Goal: Navigation & Orientation: Find specific page/section

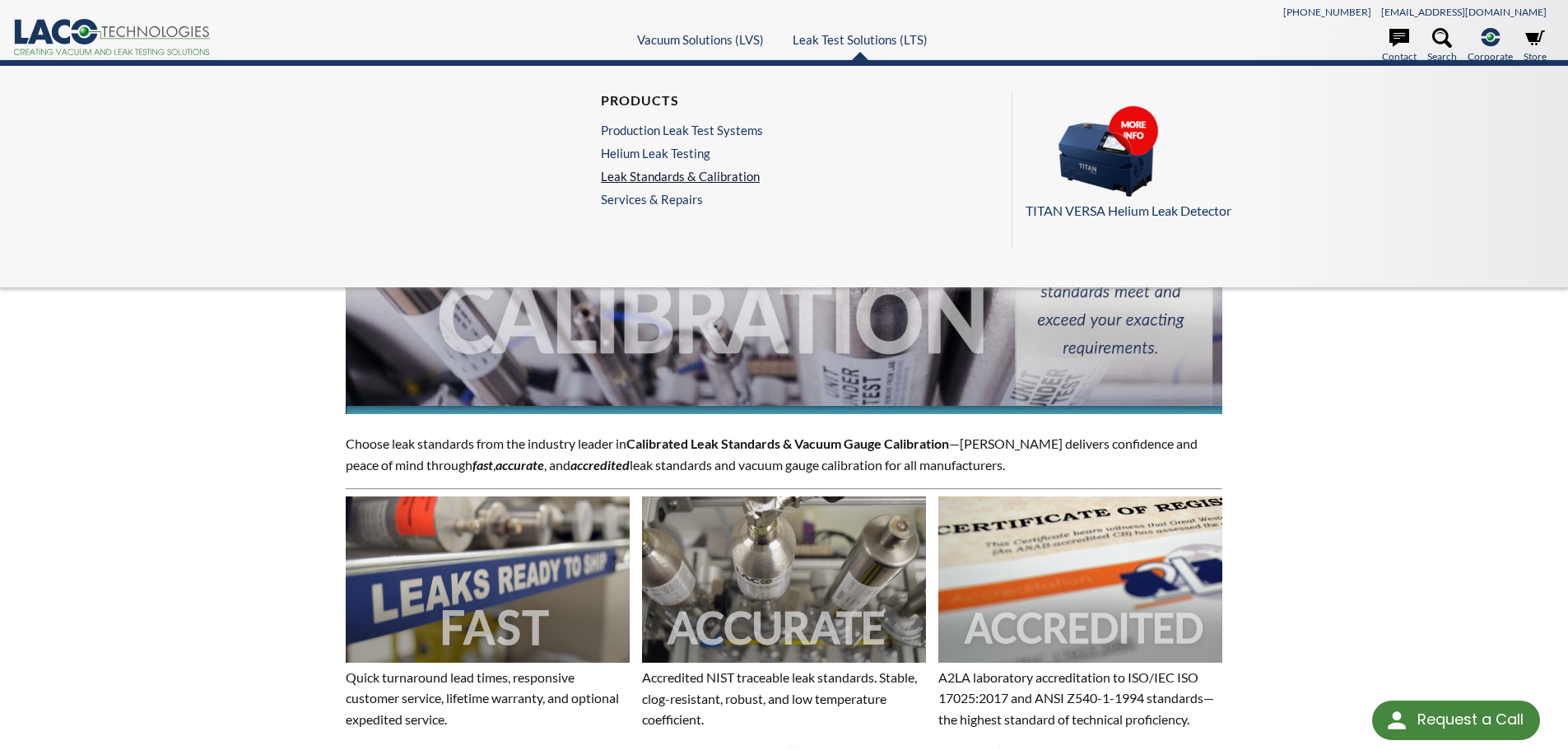
click at [667, 179] on link "Leak Standards & Calibration" at bounding box center [682, 176] width 162 height 15
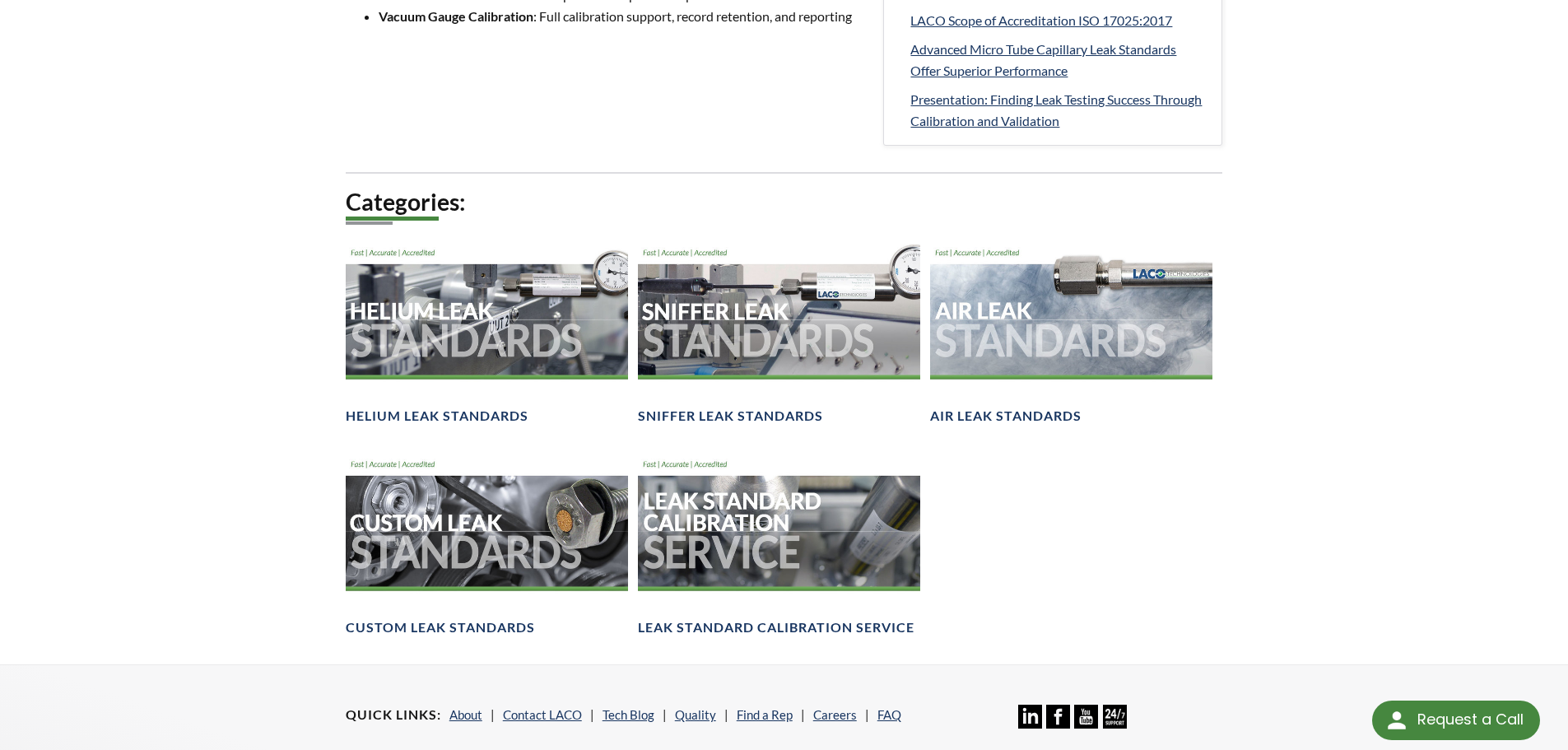
scroll to position [1152, 0]
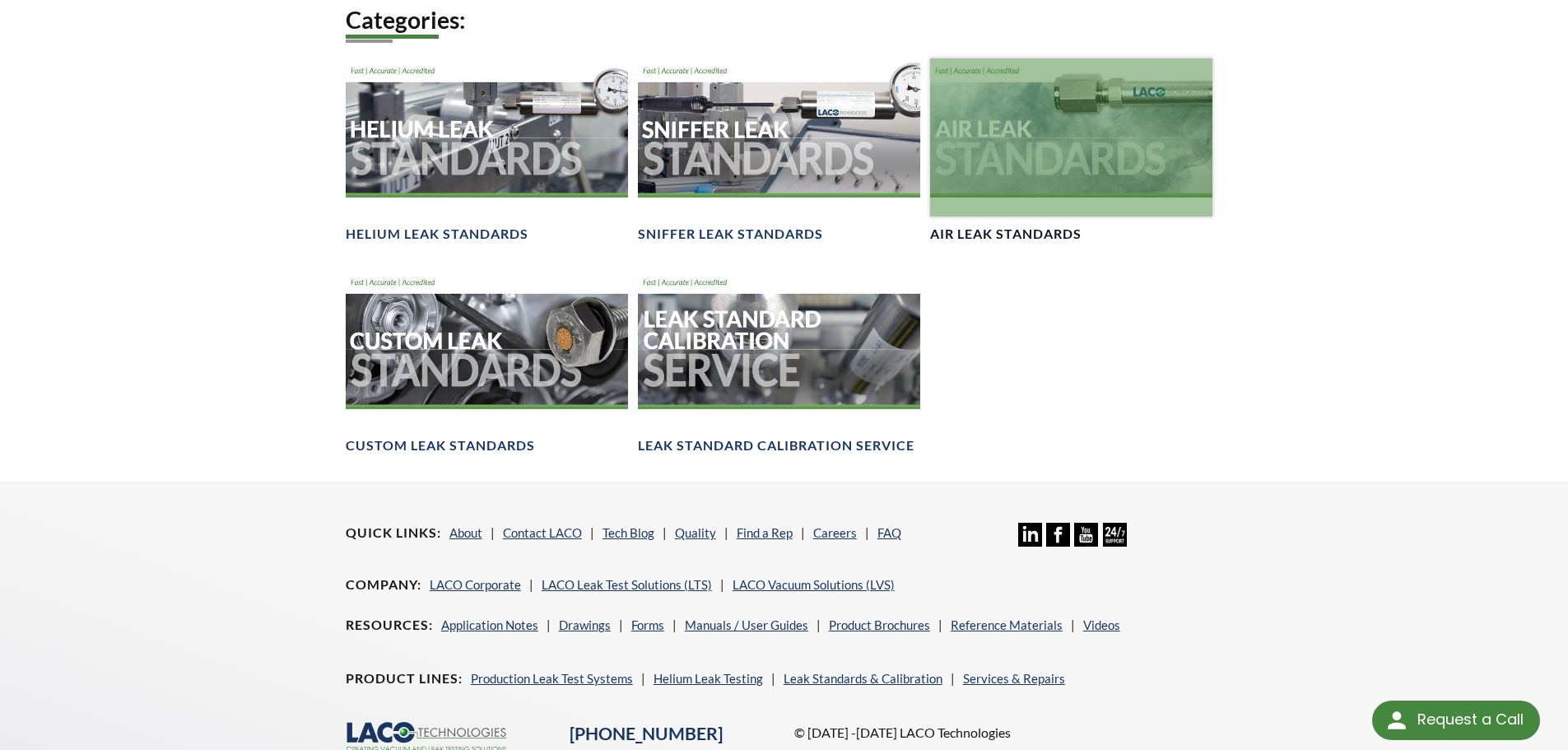
click at [1185, 157] on div at bounding box center [1071, 138] width 283 height 159
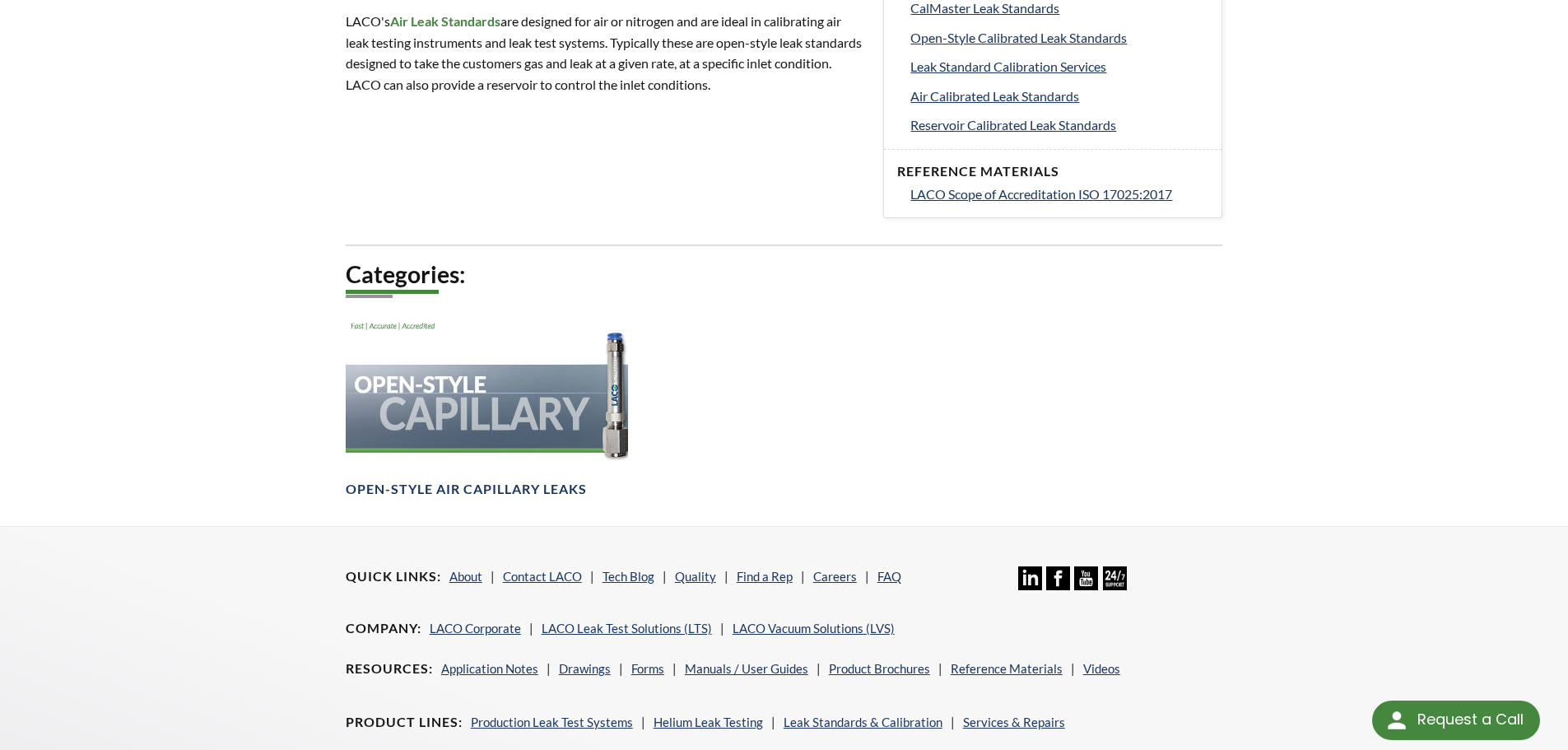
scroll to position [823, 0]
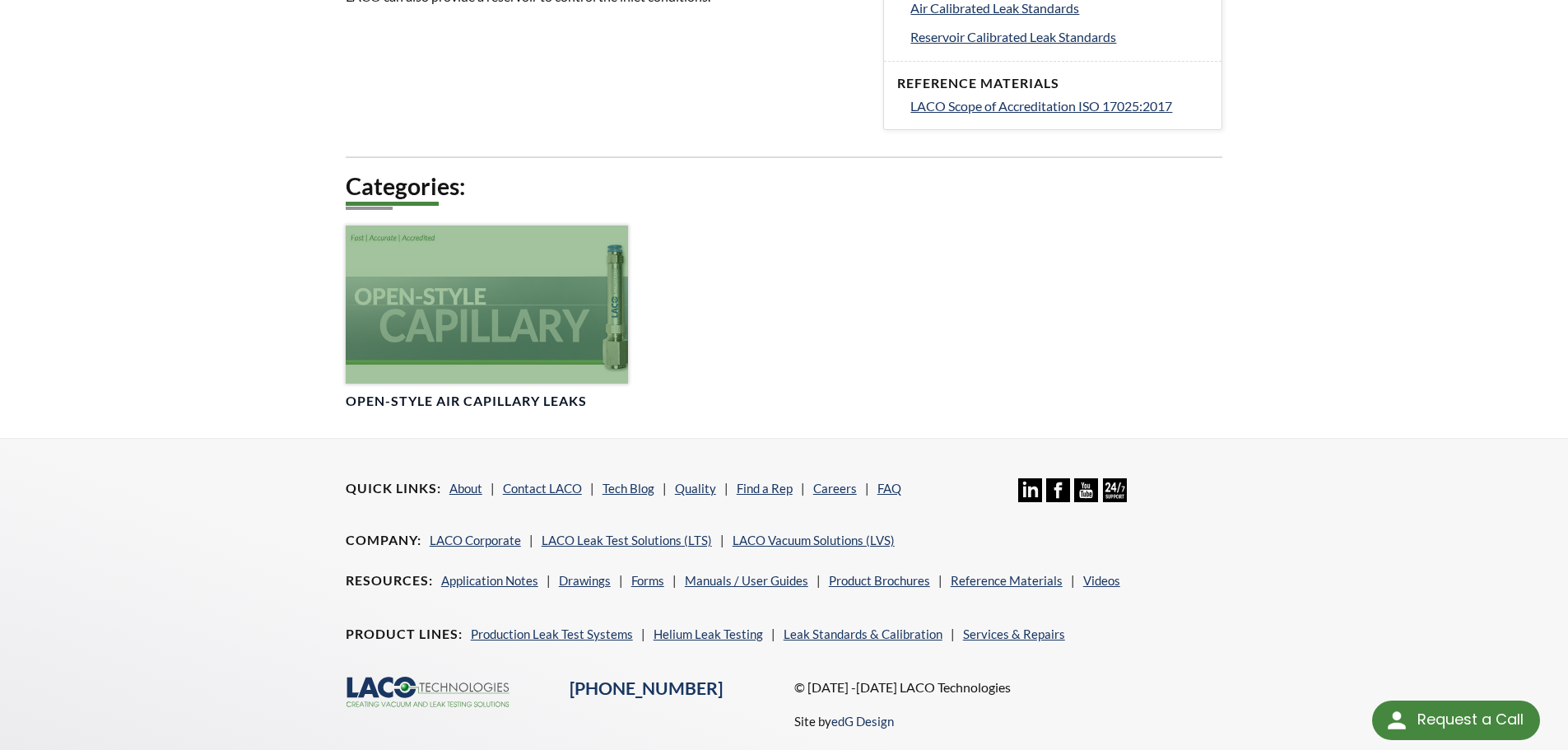
click at [557, 339] on div at bounding box center [487, 305] width 283 height 159
